Goal: Transaction & Acquisition: Book appointment/travel/reservation

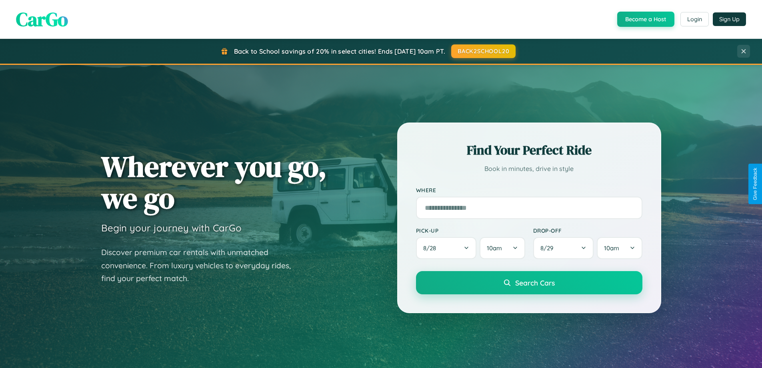
scroll to position [550, 0]
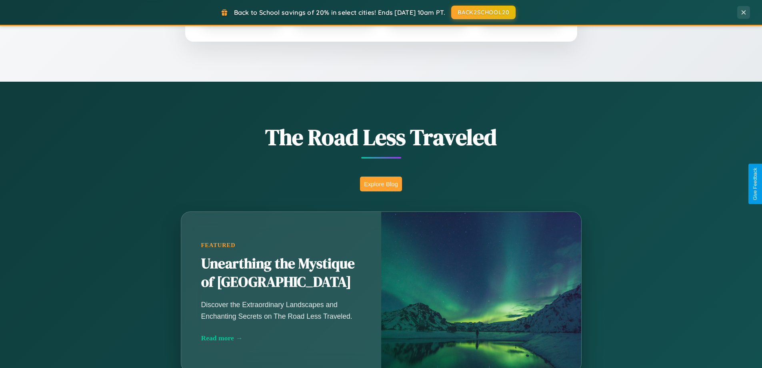
click at [381, 184] on button "Explore Blog" at bounding box center [381, 183] width 42 height 15
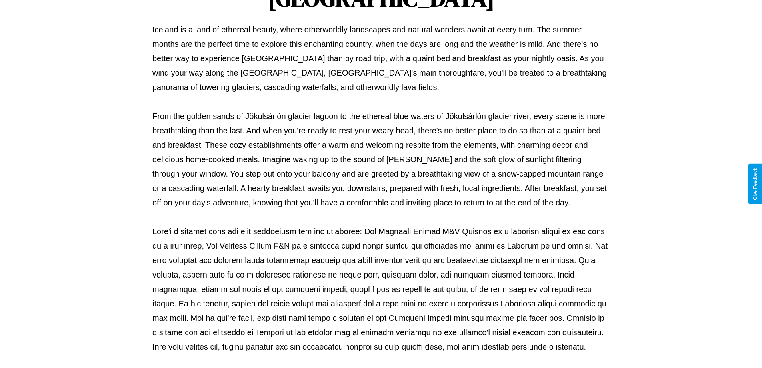
scroll to position [259, 0]
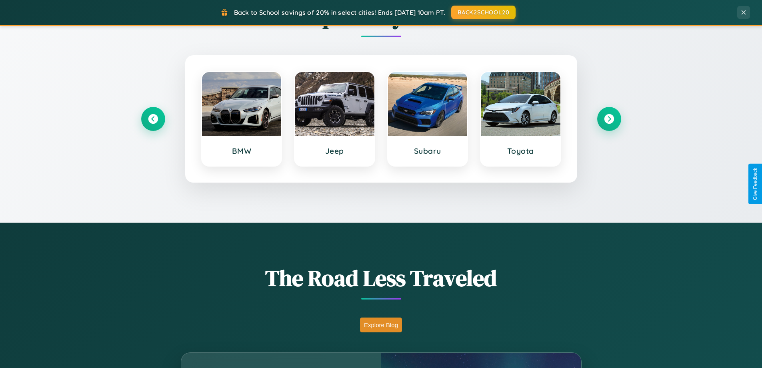
scroll to position [24, 0]
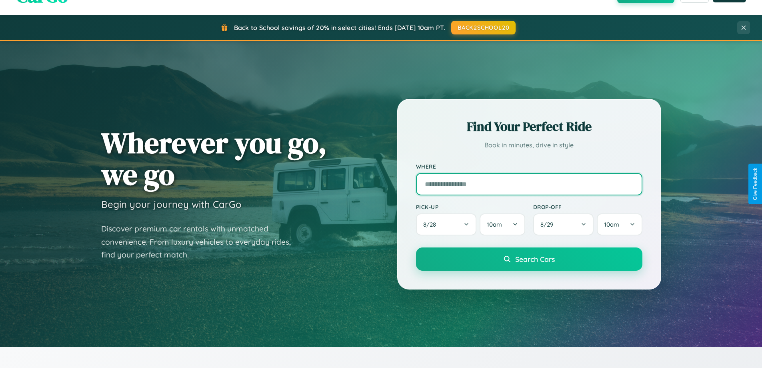
click at [529, 184] on input "text" at bounding box center [529, 184] width 226 height 22
type input "******"
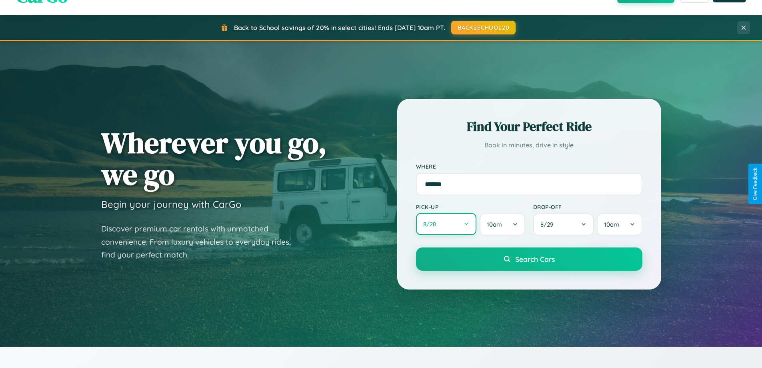
click at [446, 224] on button "8 / 28" at bounding box center [446, 224] width 61 height 22
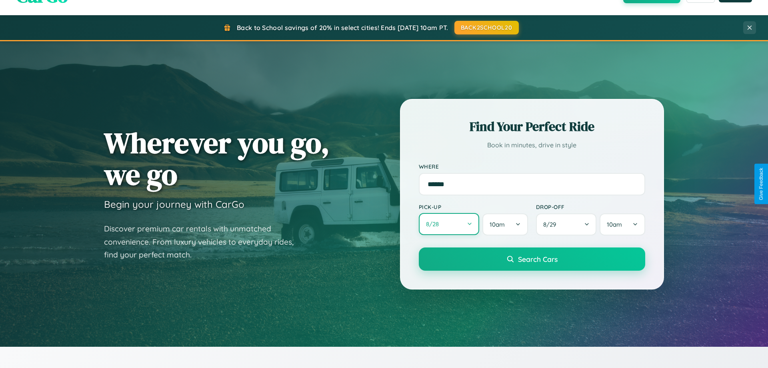
select select "*"
select select "****"
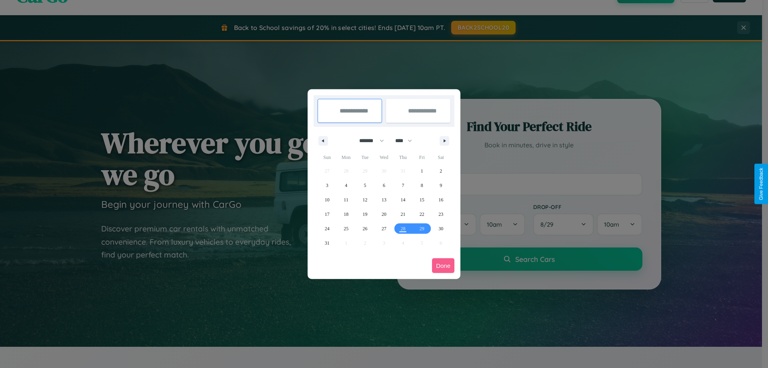
drag, startPoint x: 368, startPoint y: 140, endPoint x: 384, endPoint y: 160, distance: 25.6
click at [368, 140] on select "******* ******** ***** ***** *** **** **** ****** ********* ******* ******** **…" at bounding box center [370, 140] width 34 height 13
select select "*"
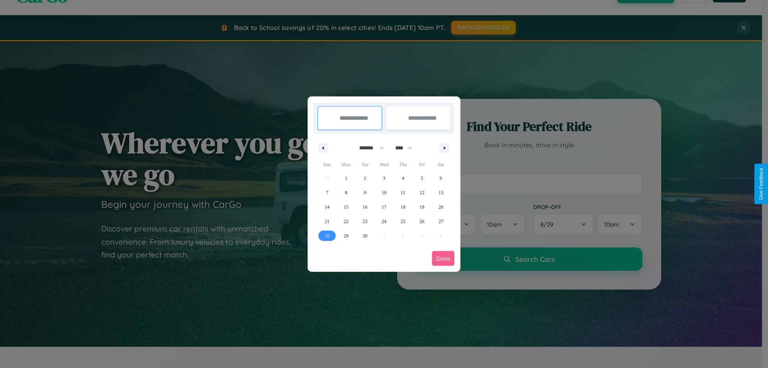
click at [327, 235] on span "28" at bounding box center [327, 235] width 5 height 14
type input "**********"
click at [444, 148] on icon "button" at bounding box center [446, 147] width 4 height 3
select select "*"
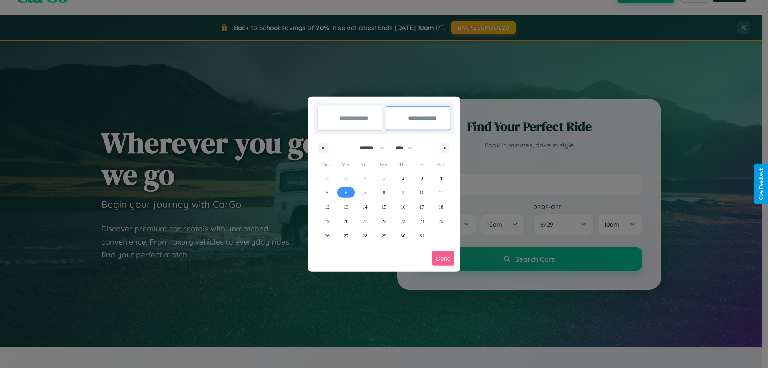
click at [346, 192] on span "6" at bounding box center [346, 192] width 2 height 14
type input "**********"
select select "*"
click at [443, 258] on button "Done" at bounding box center [443, 258] width 22 height 15
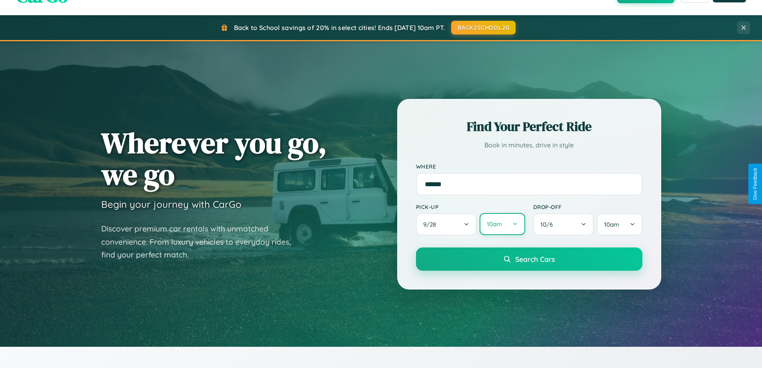
click at [502, 224] on button "10am" at bounding box center [502, 224] width 45 height 22
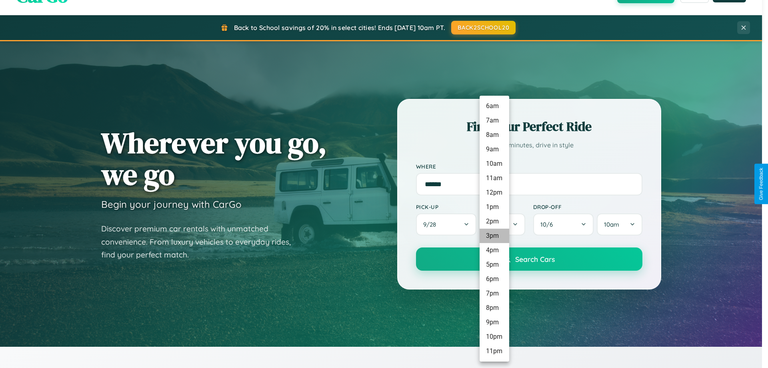
click at [494, 236] on li "3pm" at bounding box center [495, 235] width 30 height 14
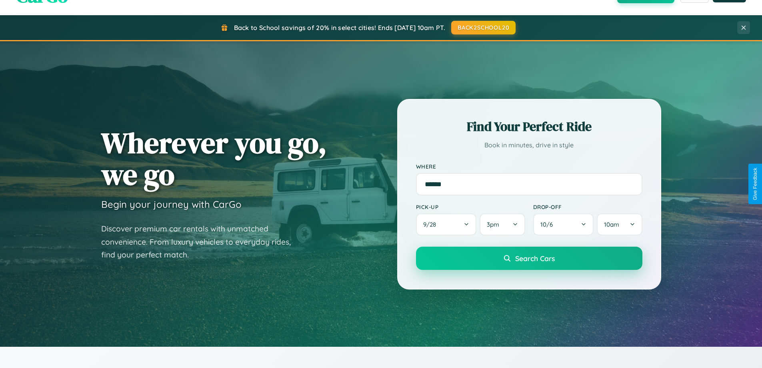
click at [529, 259] on span "Search Cars" at bounding box center [535, 258] width 40 height 9
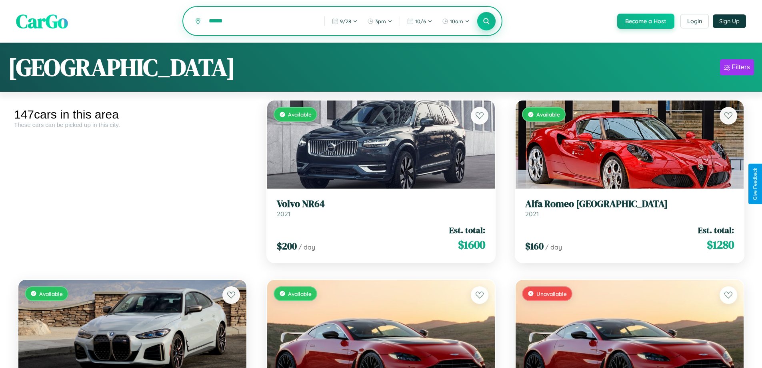
type input "******"
click at [486, 22] on icon at bounding box center [487, 21] width 8 height 8
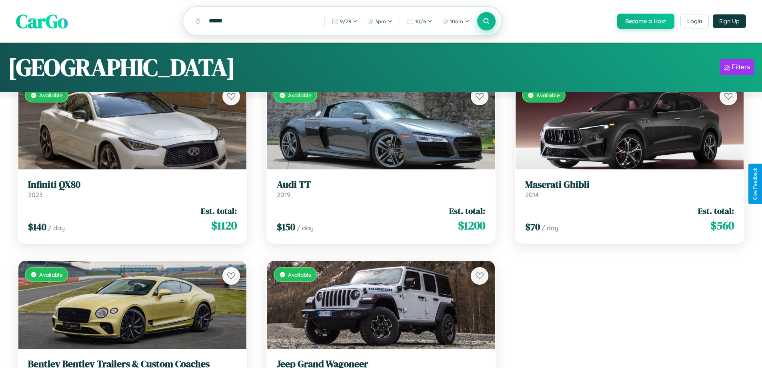
scroll to position [1008, 0]
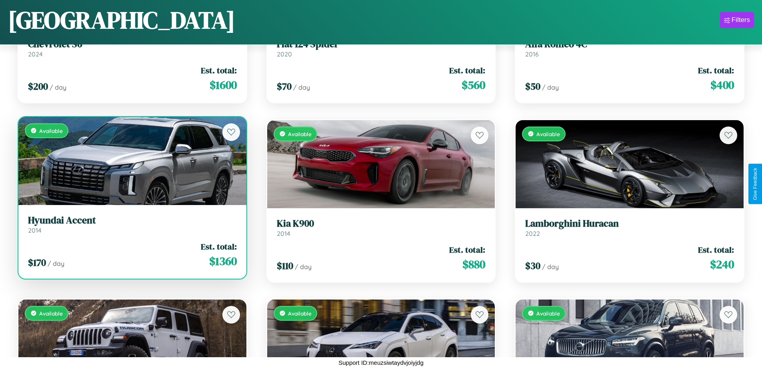
click at [131, 224] on h3 "Hyundai Accent" at bounding box center [132, 220] width 209 height 12
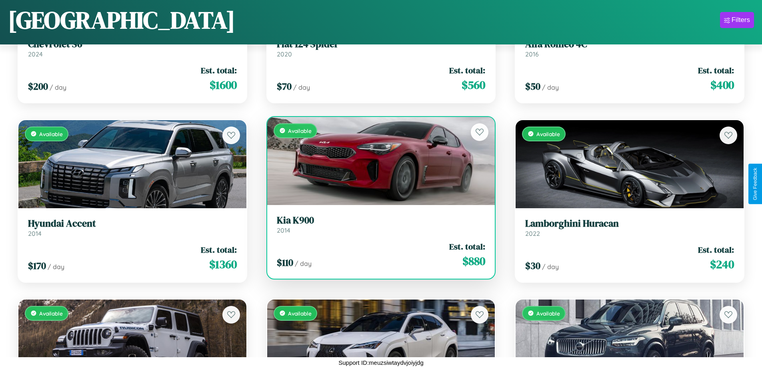
scroll to position [0, 0]
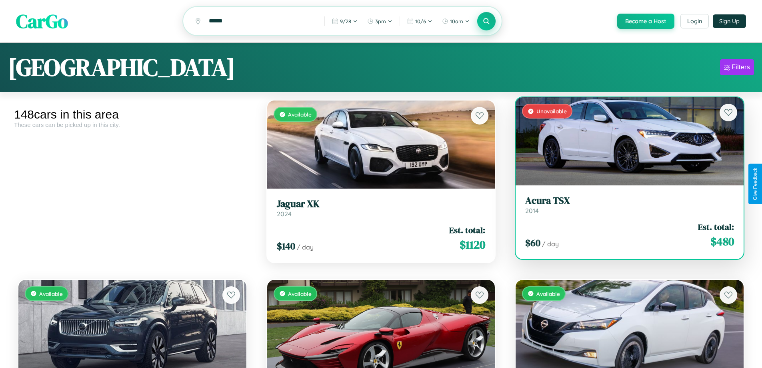
click at [624, 209] on link "Acura TSX 2014" at bounding box center [629, 205] width 209 height 20
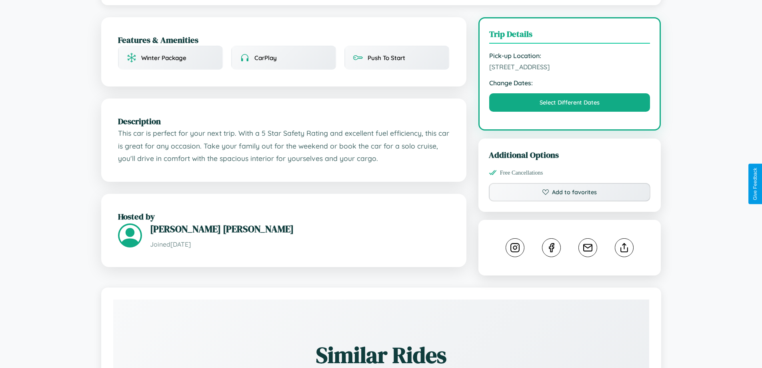
scroll to position [288, 0]
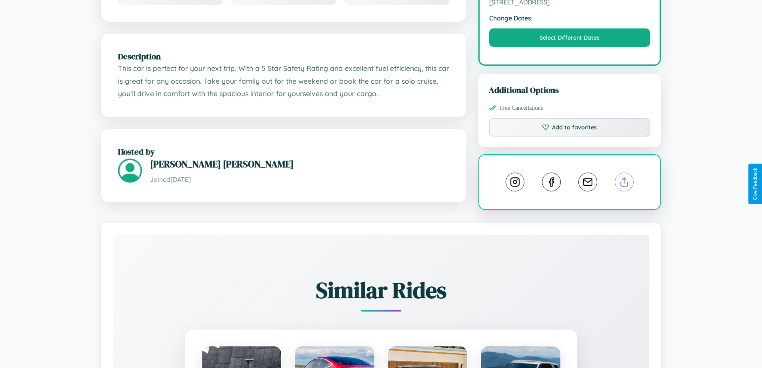
click at [624, 183] on line at bounding box center [624, 181] width 0 height 6
